Goal: Transaction & Acquisition: Purchase product/service

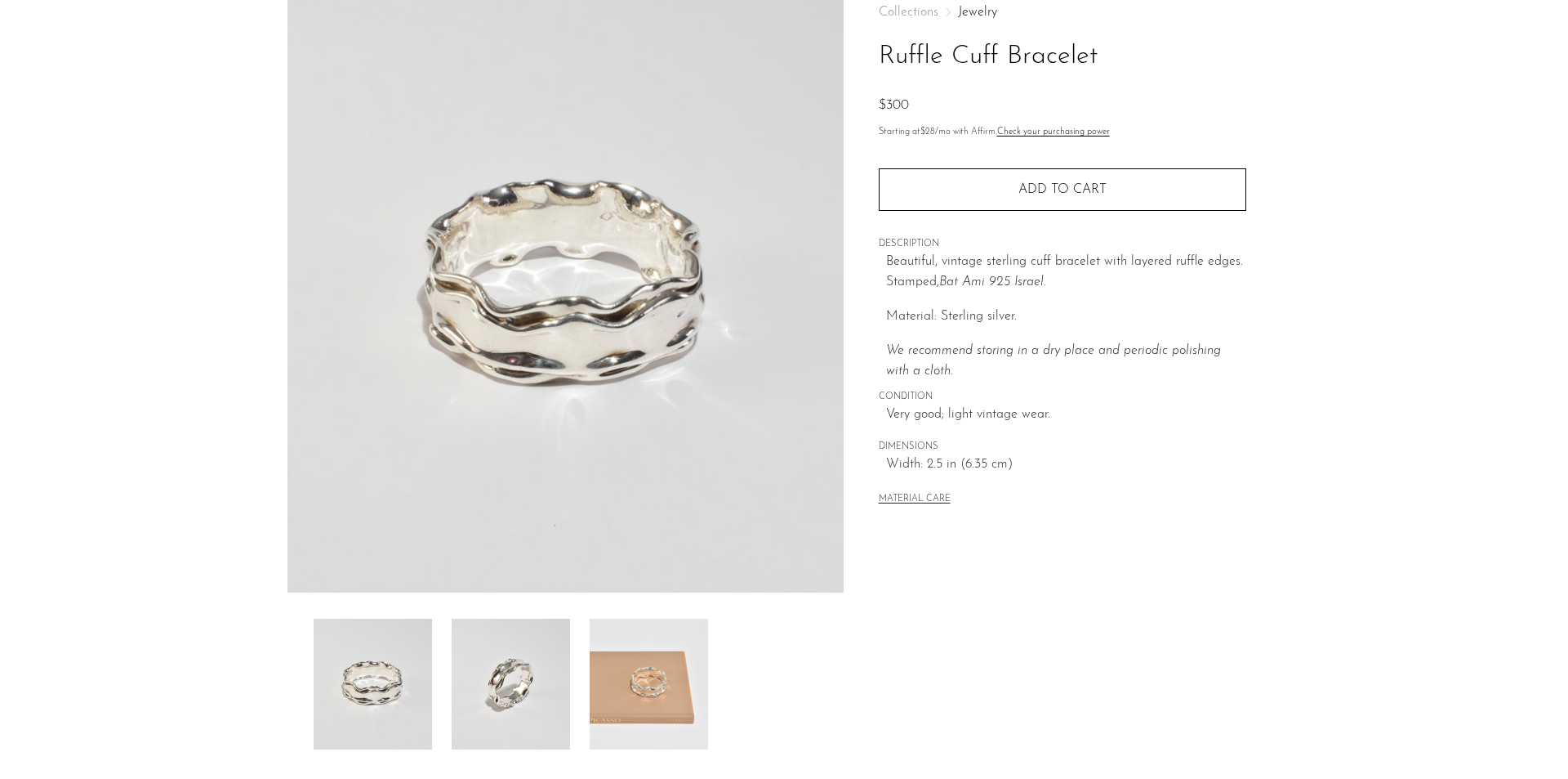
scroll to position [285, 0]
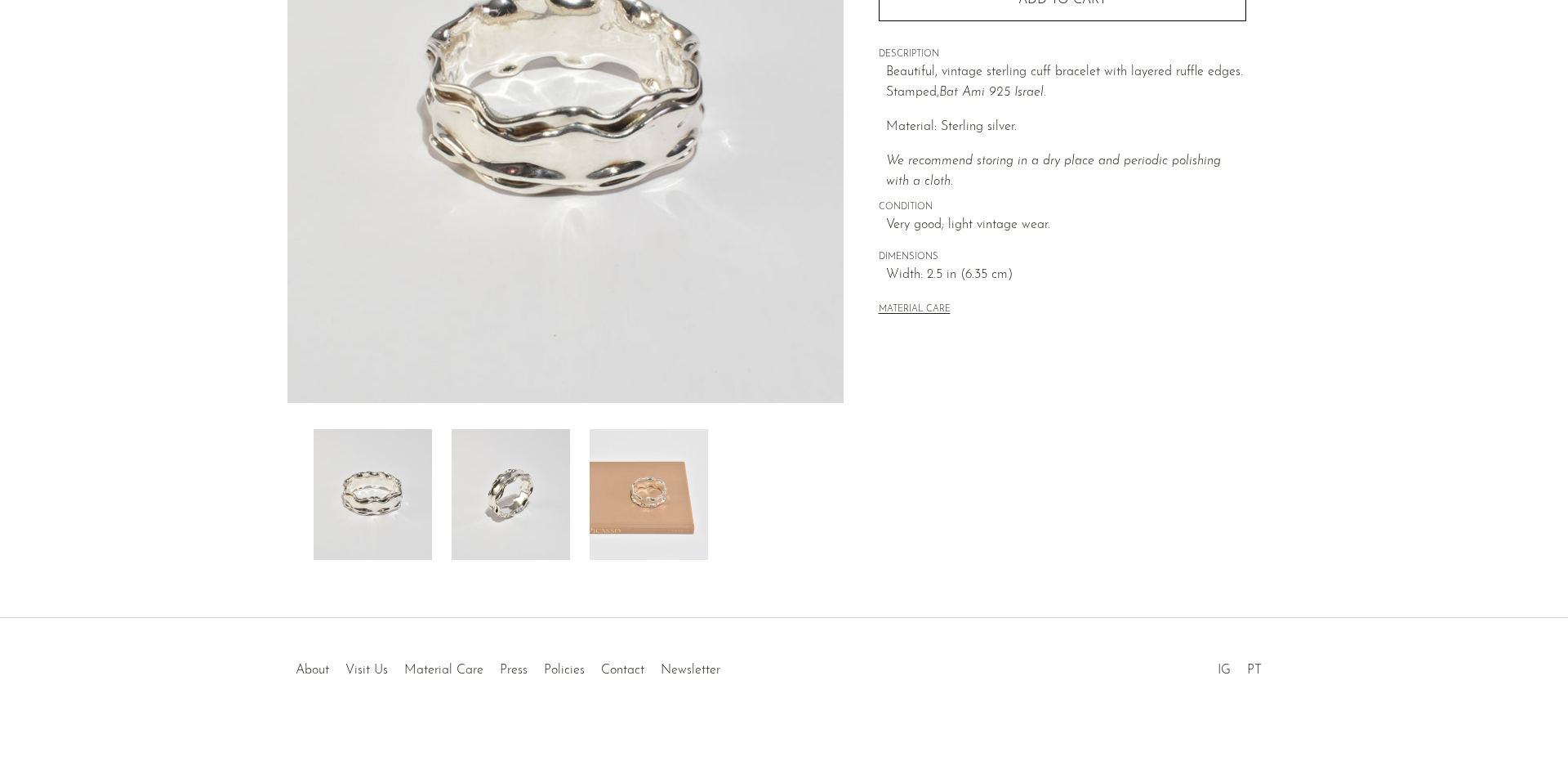
click at [486, 494] on img at bounding box center [510, 494] width 118 height 130
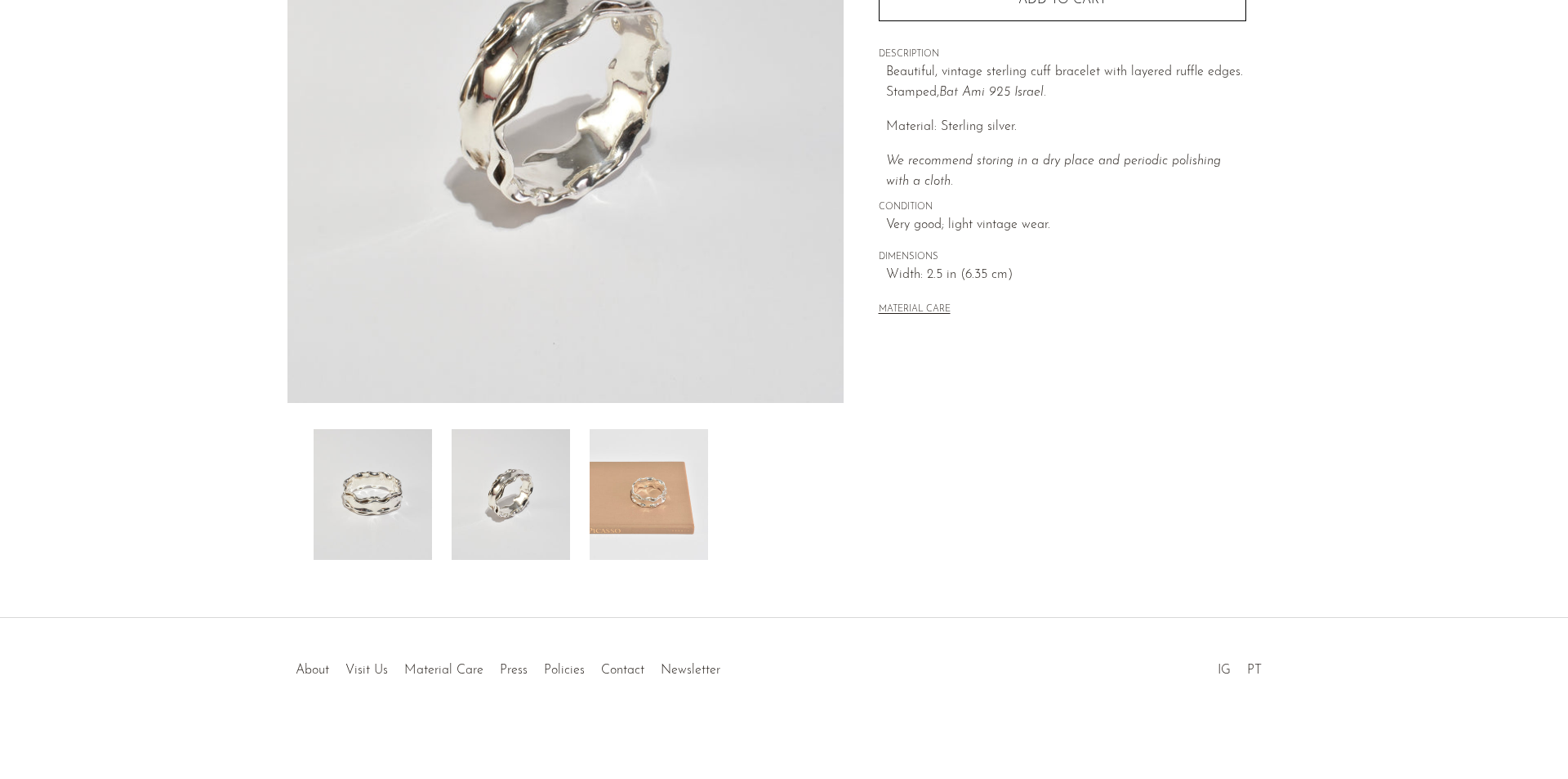
click at [348, 484] on img at bounding box center [373, 494] width 118 height 130
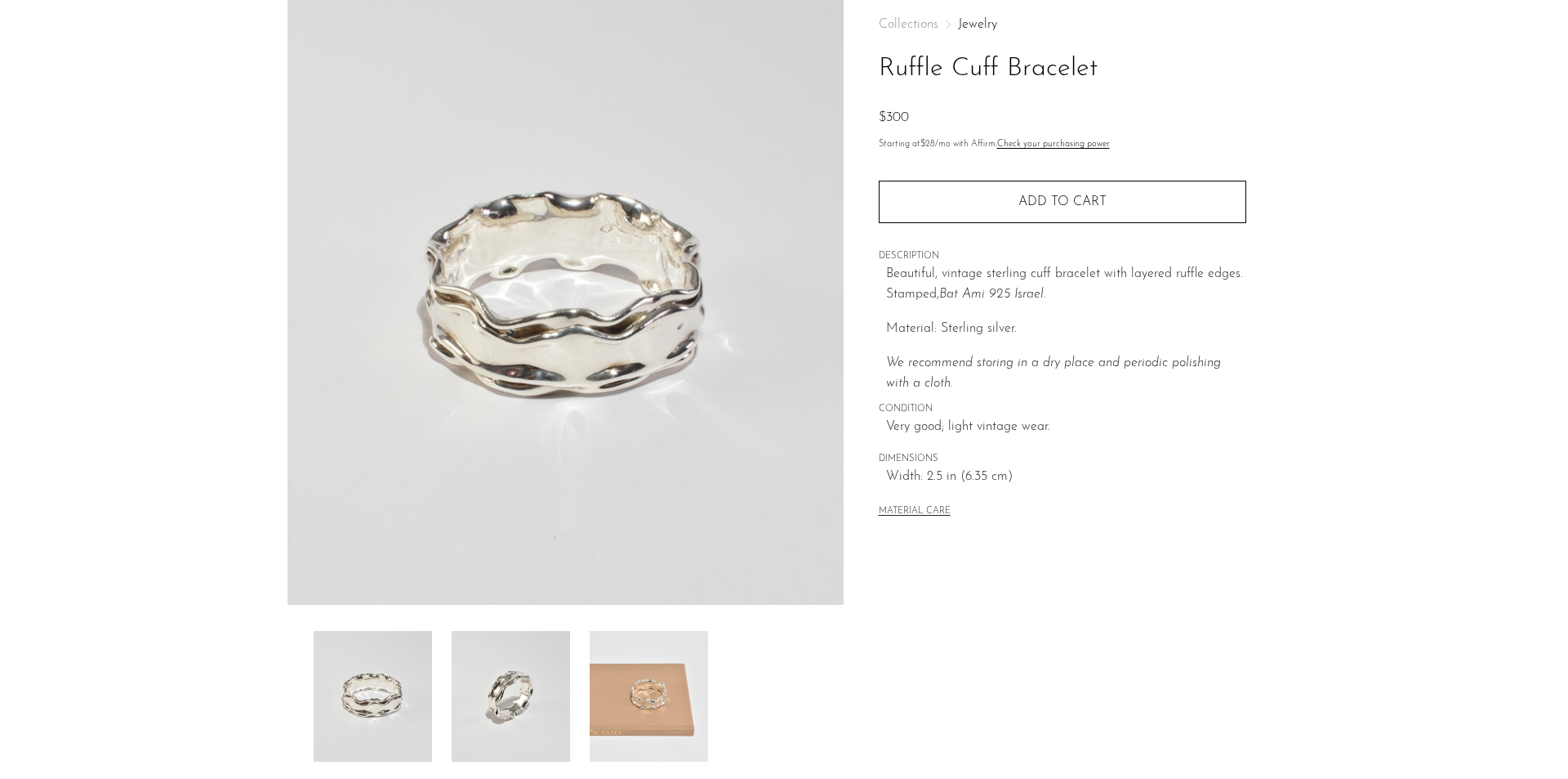
scroll to position [0, 0]
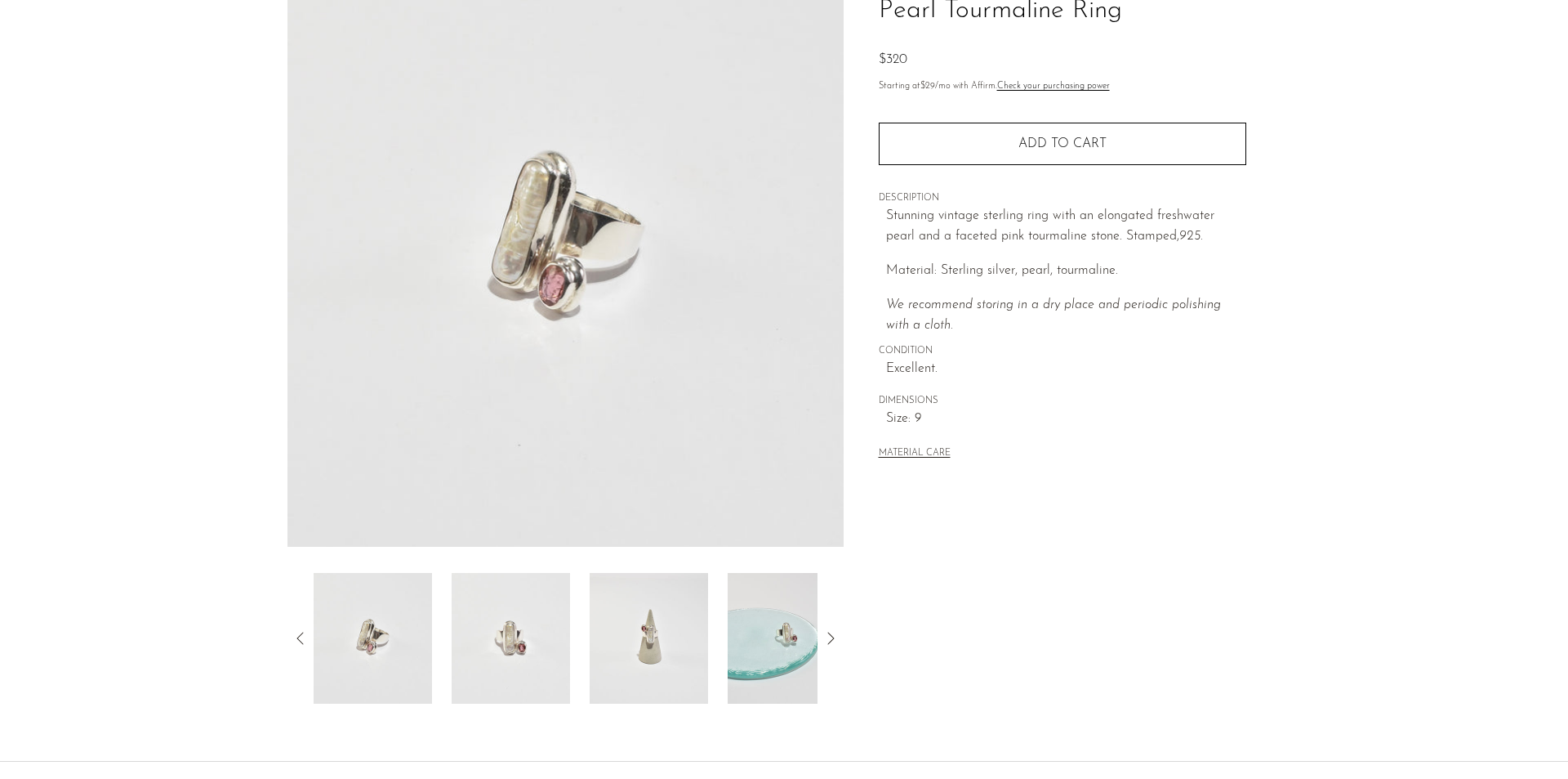
scroll to position [285, 0]
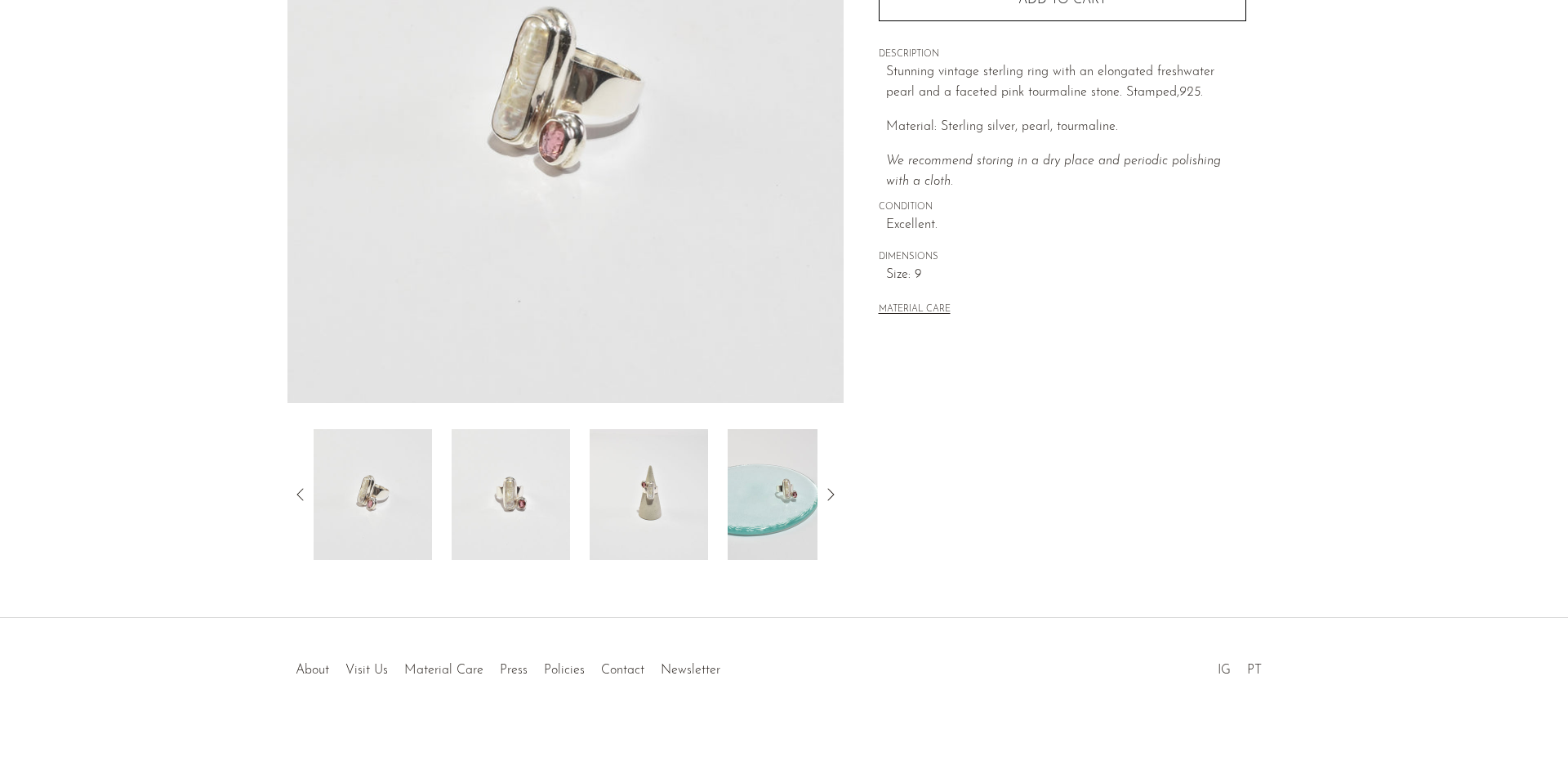
click at [656, 492] on img at bounding box center [648, 494] width 118 height 130
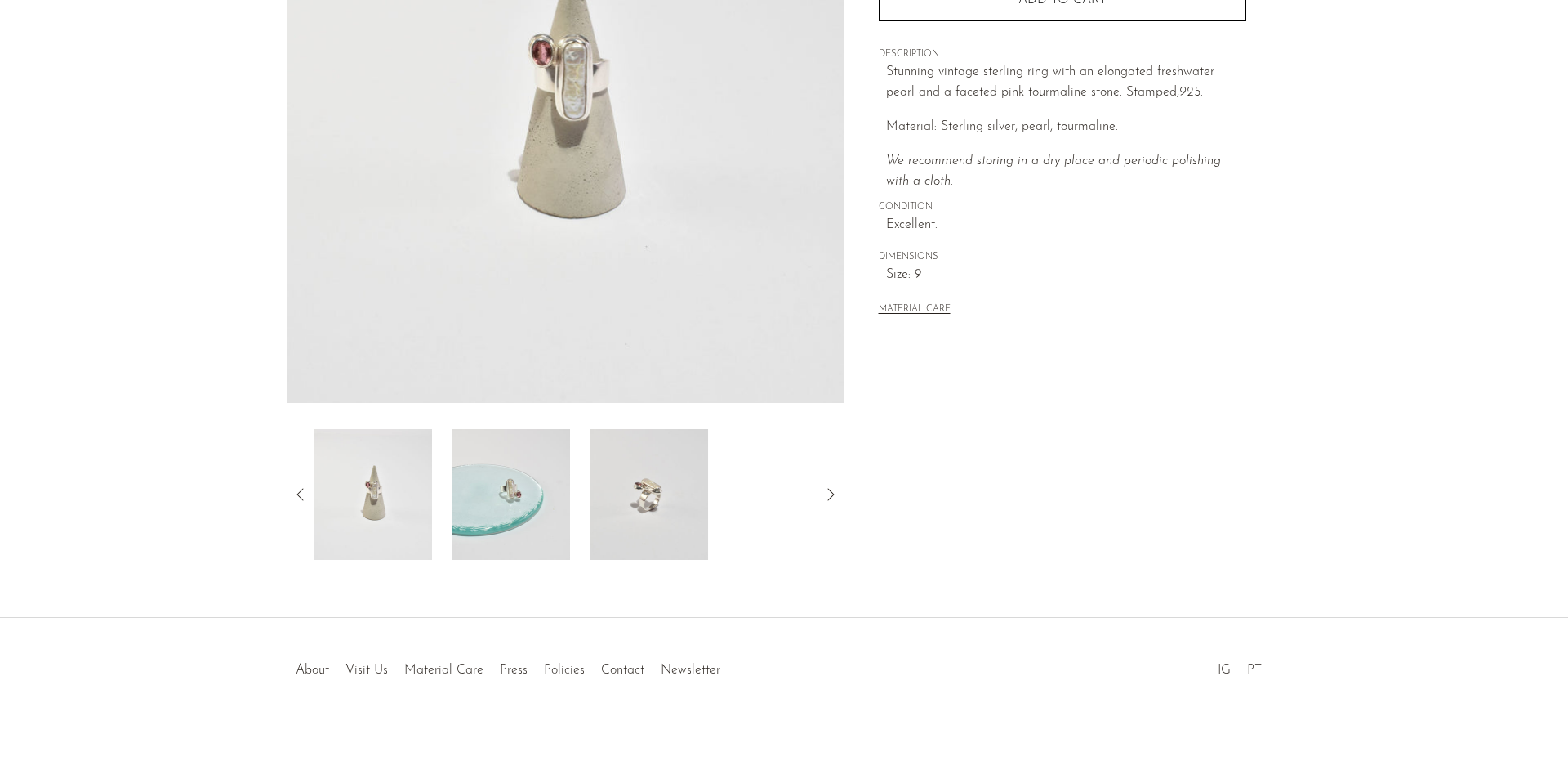
click at [623, 490] on img at bounding box center [648, 494] width 118 height 130
